Goal: Task Accomplishment & Management: Use online tool/utility

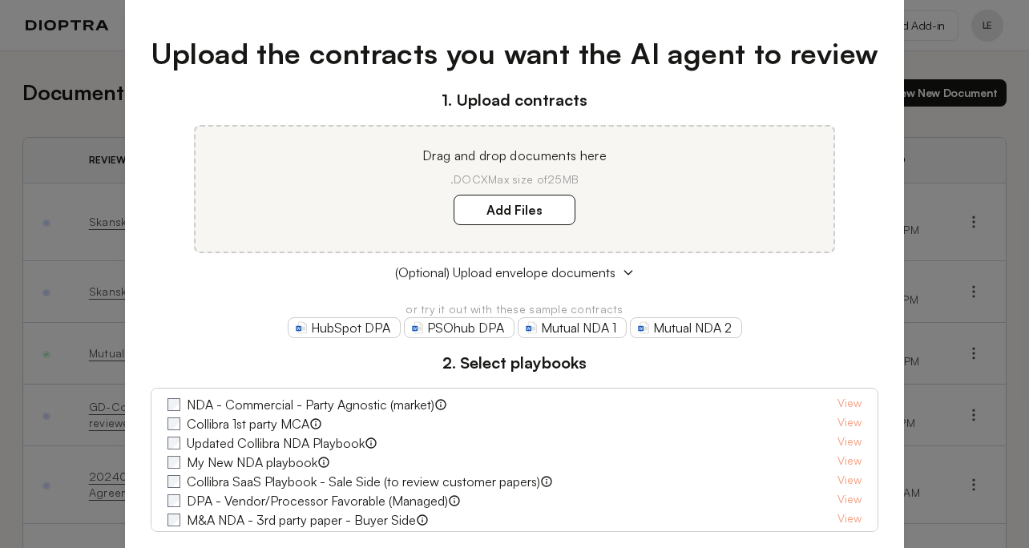
scroll to position [28, 0]
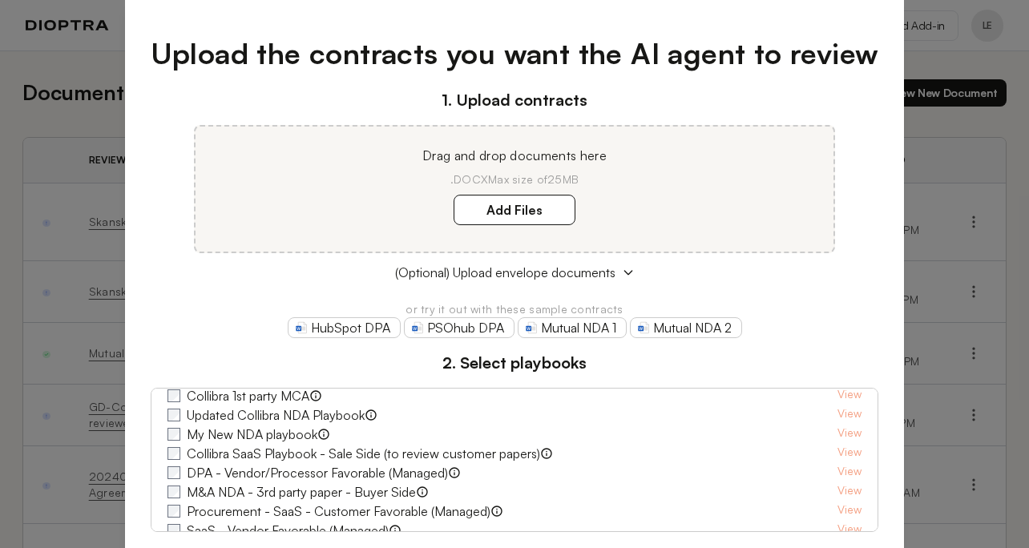
click at [923, 54] on div "Upload the contracts you want the AI agent to review 1. Upload contracts Drag a…" at bounding box center [514, 274] width 1029 height 548
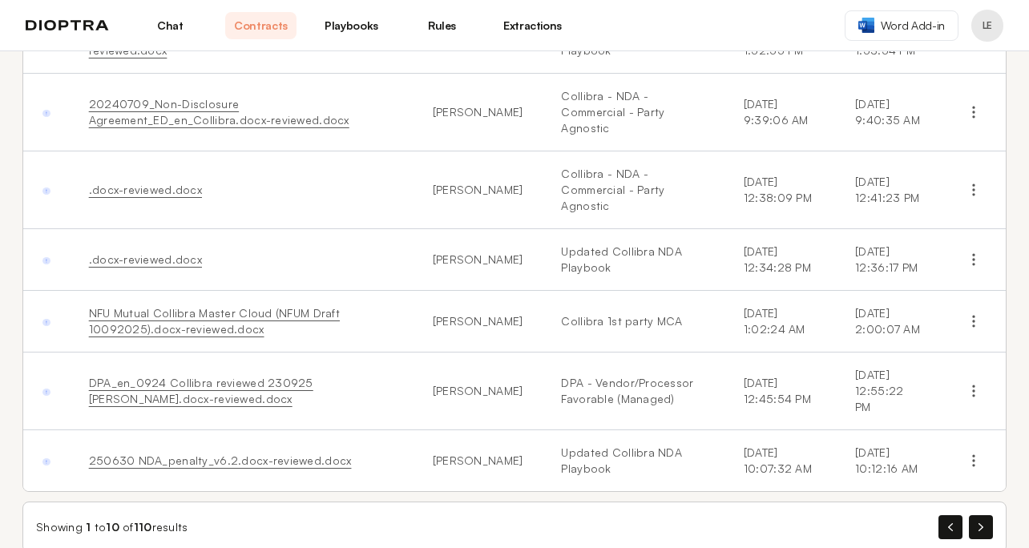
scroll to position [387, 0]
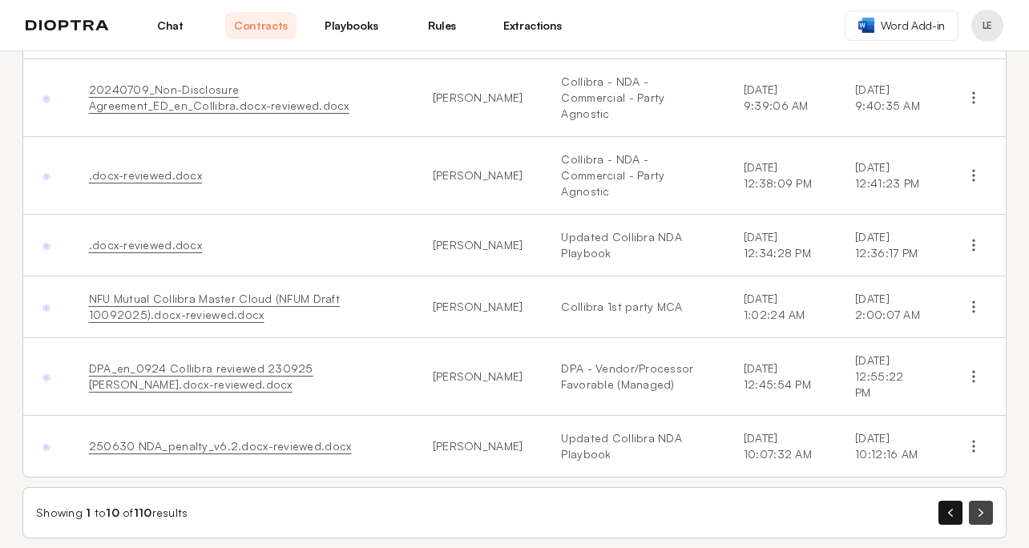
click at [980, 509] on icon "button" at bounding box center [980, 513] width 5 height 8
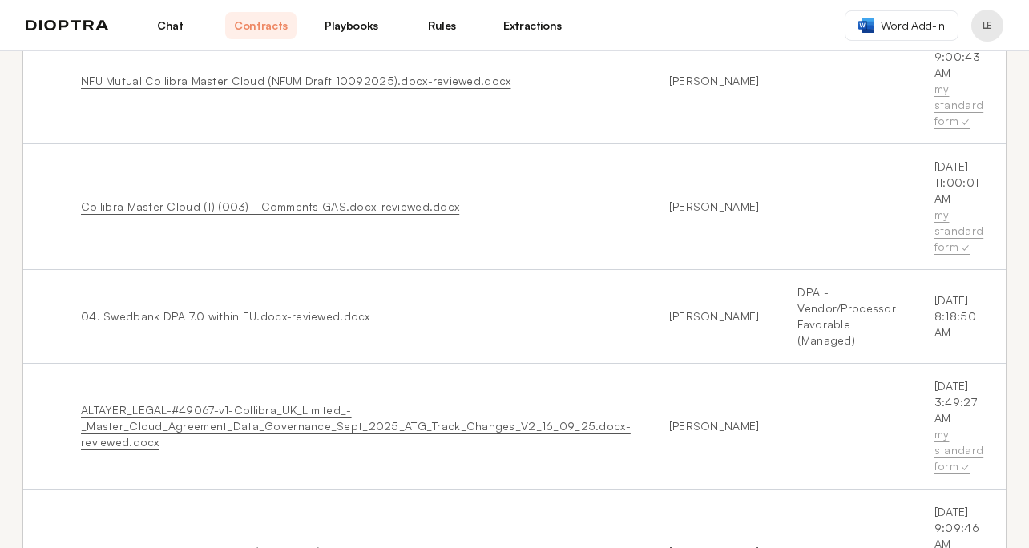
scroll to position [724, 0]
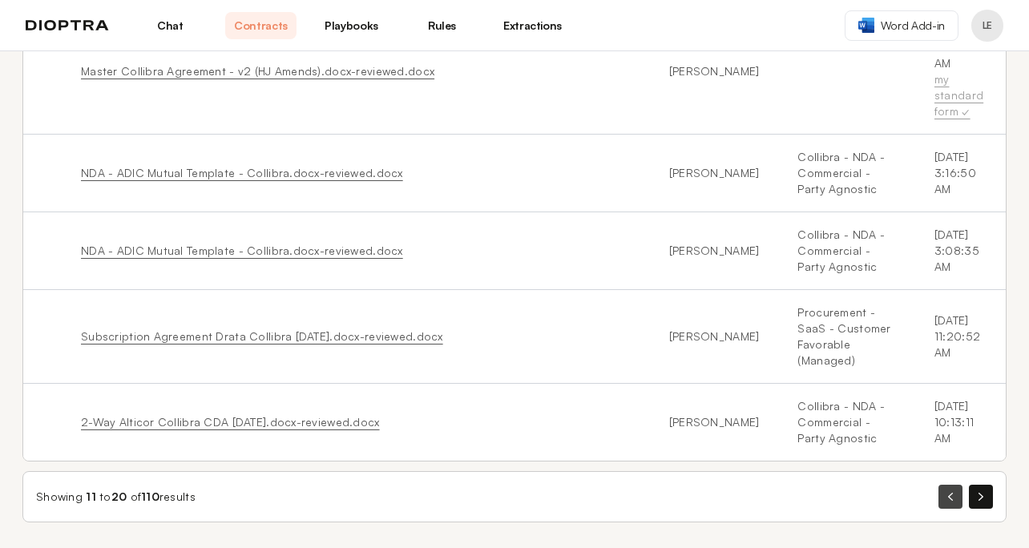
click at [955, 499] on button "button" at bounding box center [950, 497] width 24 height 24
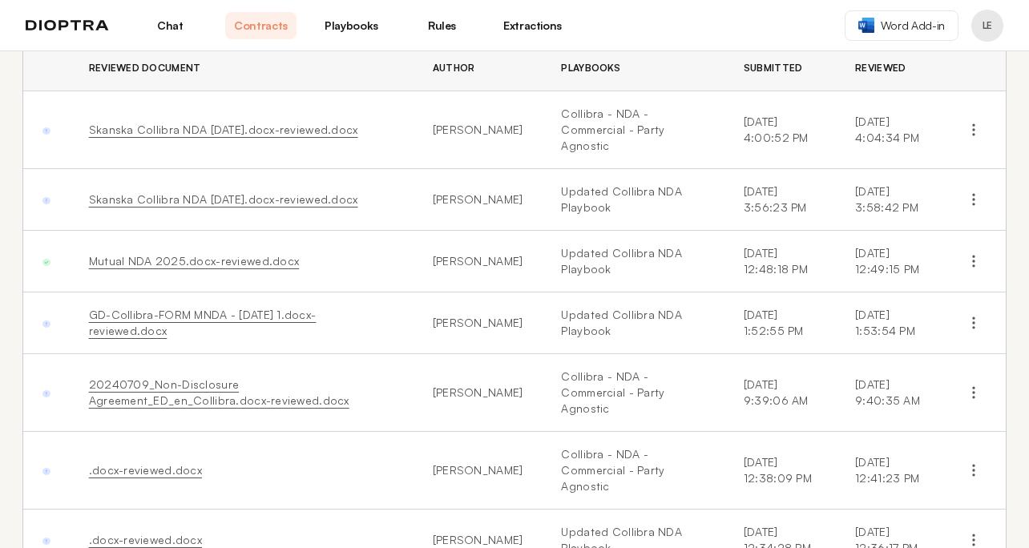
scroll to position [387, 0]
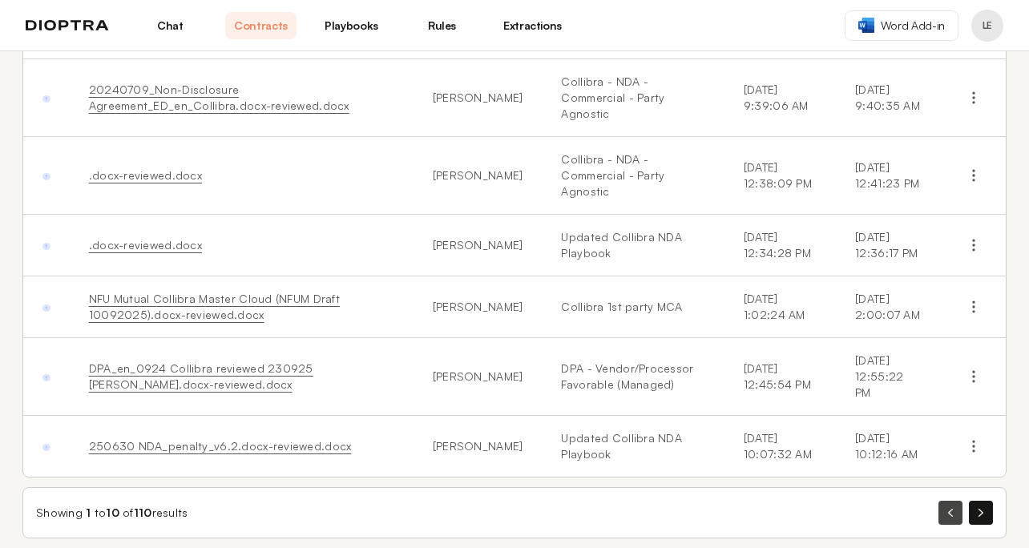
click at [951, 509] on icon "button" at bounding box center [950, 513] width 5 height 8
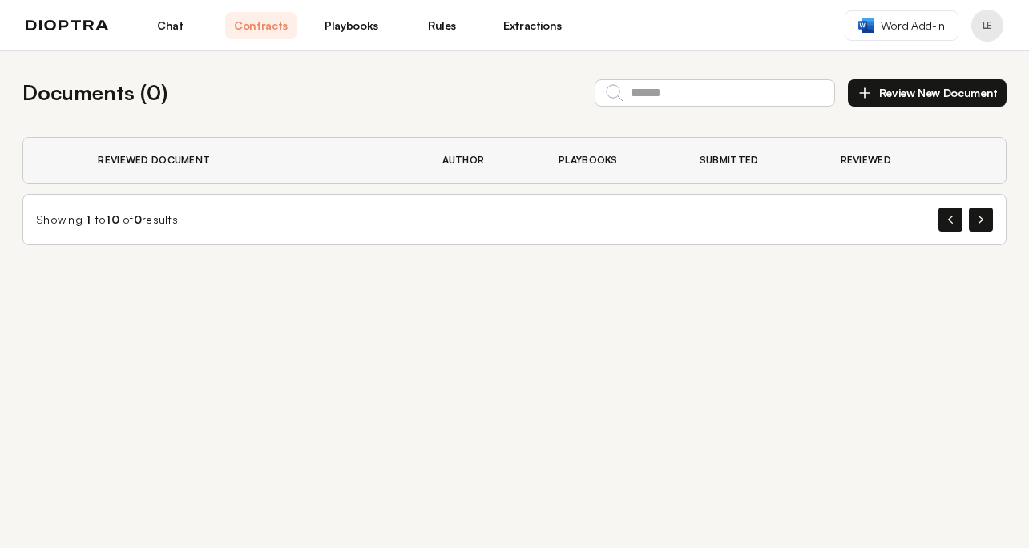
click at [534, 26] on link "Extractions" at bounding box center [532, 25] width 71 height 27
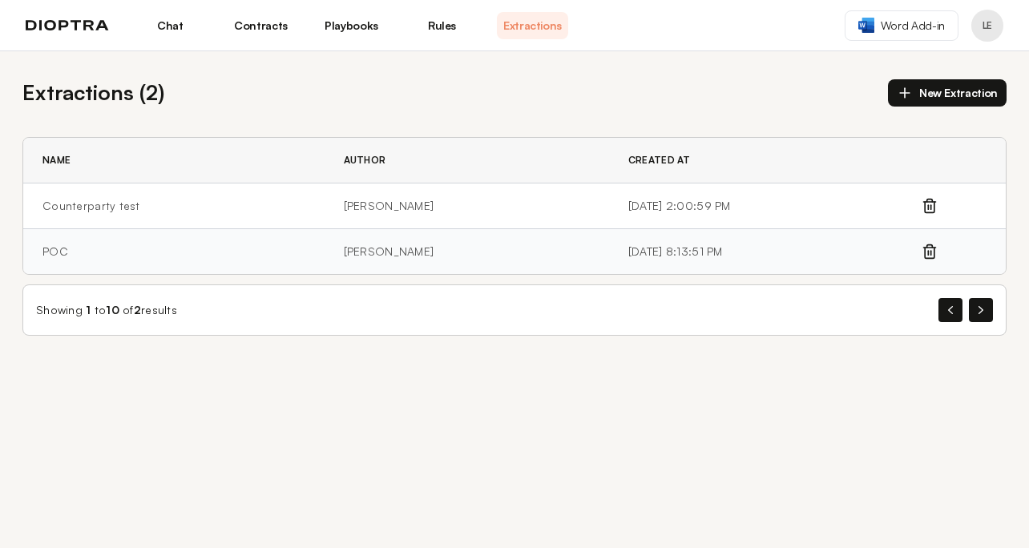
click at [196, 248] on td "POC" at bounding box center [173, 252] width 301 height 46
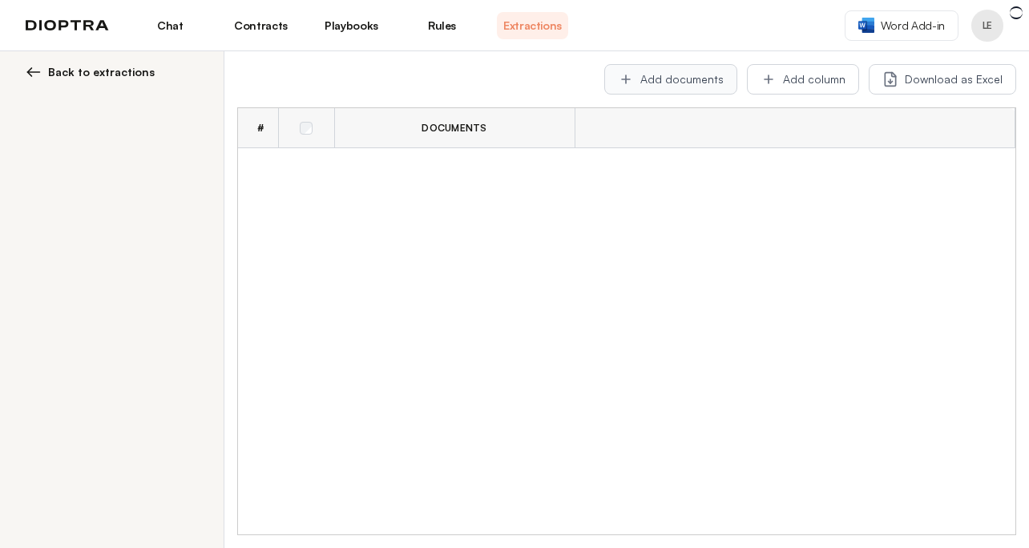
click at [712, 75] on button "Add documents" at bounding box center [670, 79] width 133 height 30
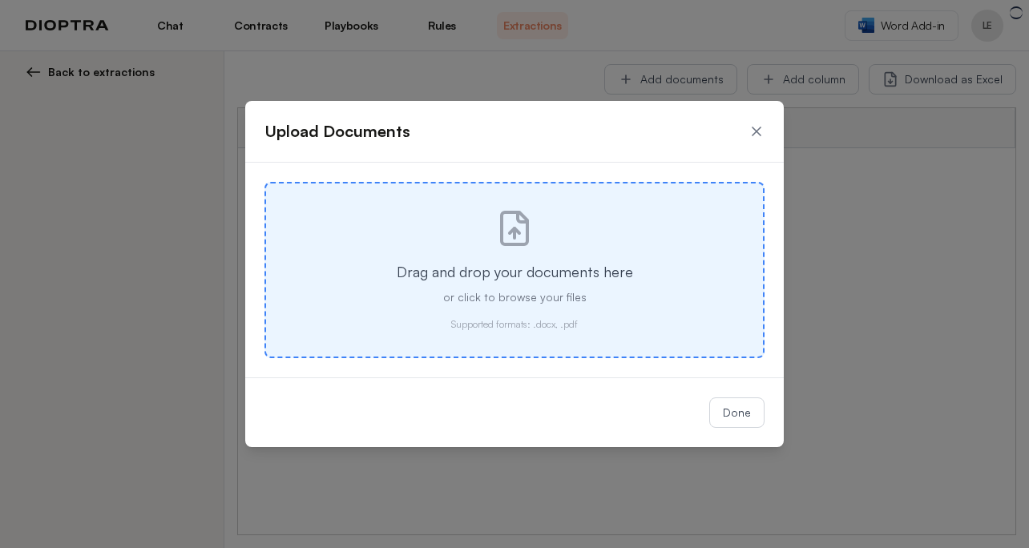
click at [578, 258] on div "Drag and drop your documents here or click to browse your files Supported forma…" at bounding box center [514, 270] width 500 height 176
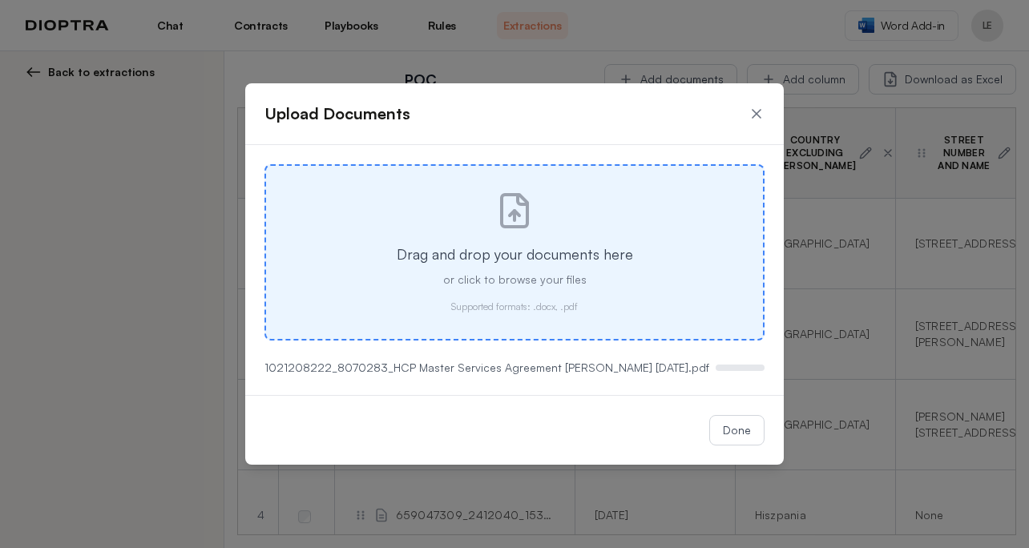
click at [583, 275] on p "or click to browse your files" at bounding box center [515, 280] width 446 height 16
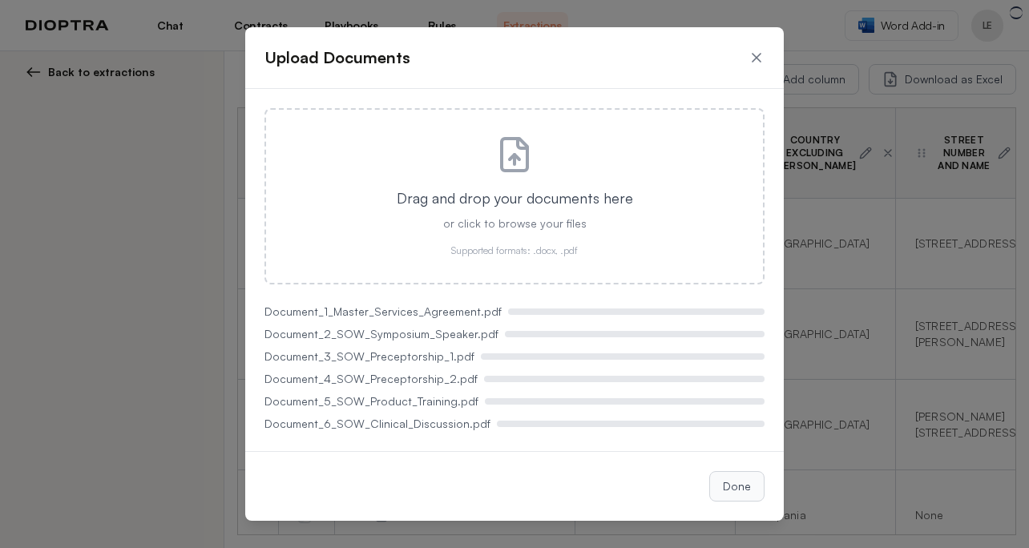
click at [748, 494] on button "Done" at bounding box center [736, 486] width 55 height 30
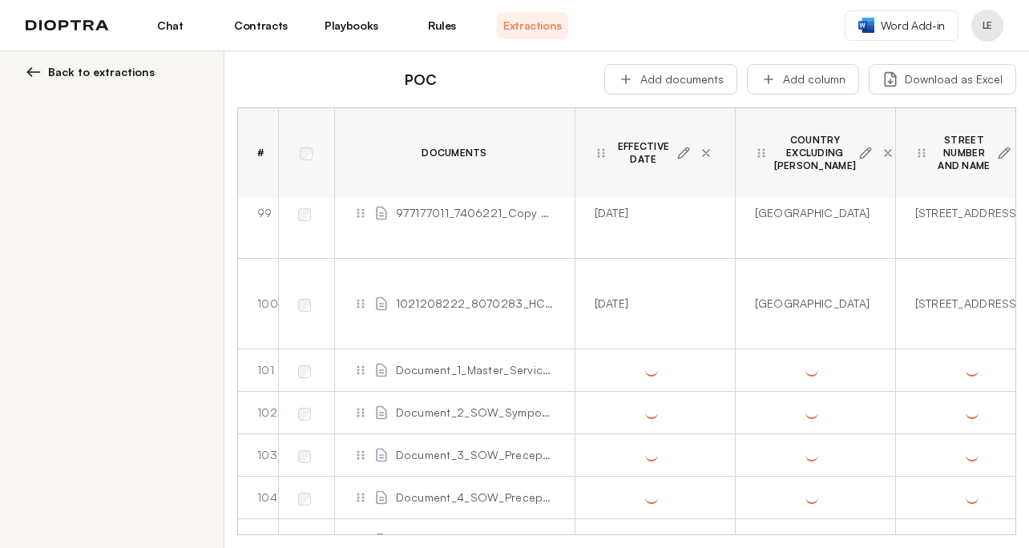
scroll to position [8987, 0]
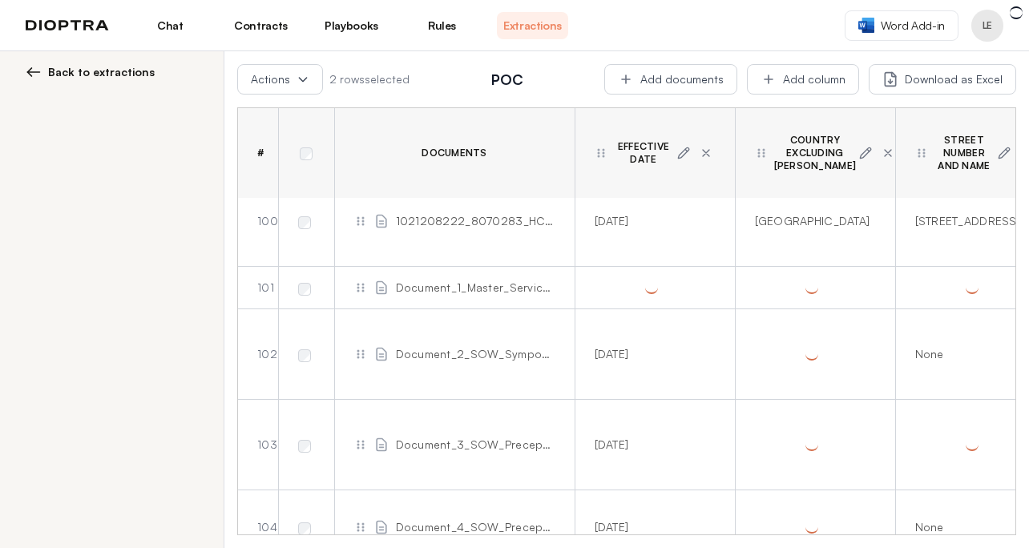
click at [304, 466] on td at bounding box center [306, 445] width 56 height 91
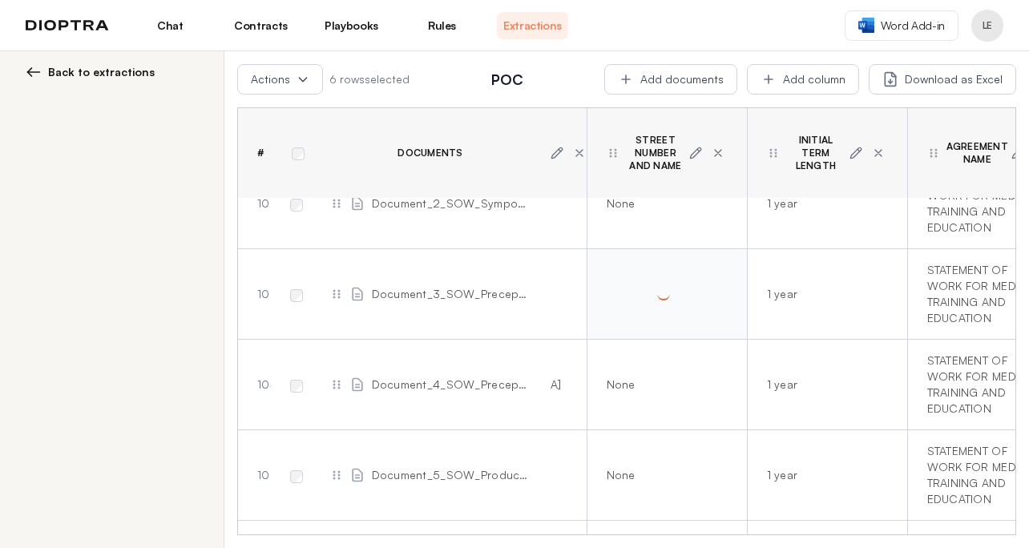
scroll to position [9186, 376]
